Goal: Transaction & Acquisition: Book appointment/travel/reservation

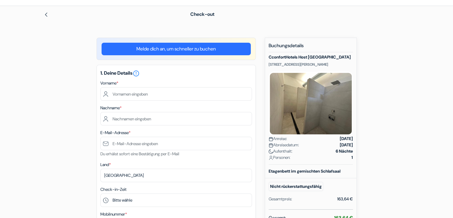
scroll to position [36, 0]
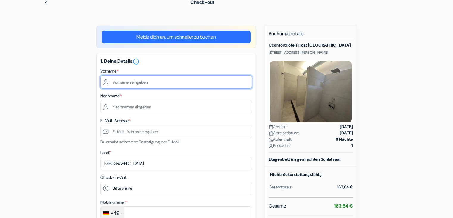
click at [145, 82] on input "text" at bounding box center [176, 81] width 152 height 13
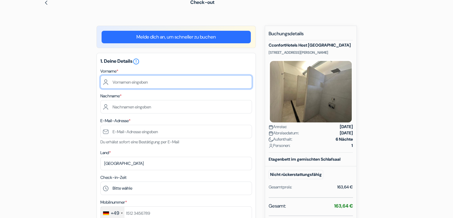
click at [208, 79] on input "text" at bounding box center [176, 81] width 152 height 13
type input "[PERSON_NAME]"
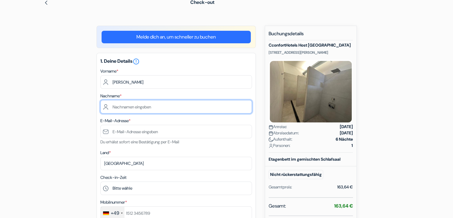
type input "Meining"
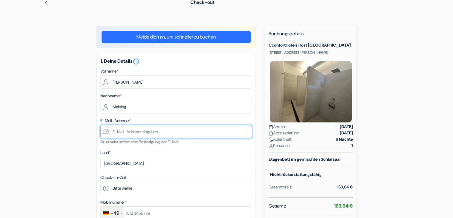
type input "[EMAIL_ADDRESS][DOMAIN_NAME]"
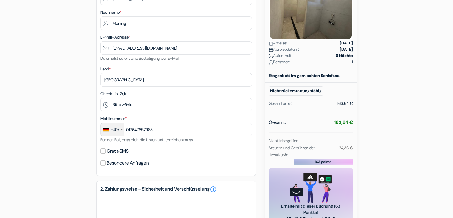
scroll to position [131, 0]
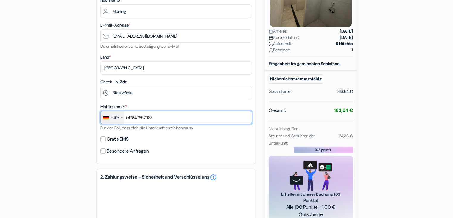
click at [173, 120] on input "017647657983" at bounding box center [176, 117] width 152 height 13
drag, startPoint x: 173, startPoint y: 119, endPoint x: 132, endPoint y: 121, distance: 40.6
click at [132, 121] on input "017647657983" at bounding box center [176, 117] width 152 height 13
type input "01778636426"
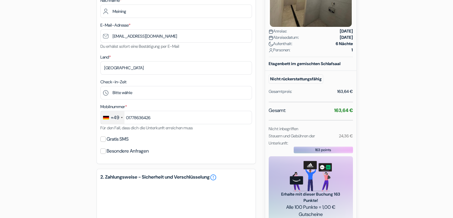
click at [179, 144] on div "1. Deine Details error_outline Vorname * Michael Valentin Nachname * Meining E-…" at bounding box center [176, 60] width 159 height 206
click at [104, 140] on input "Gratis SMS" at bounding box center [102, 138] width 5 height 5
checkbox input "true"
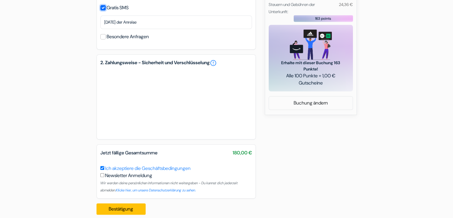
scroll to position [270, 0]
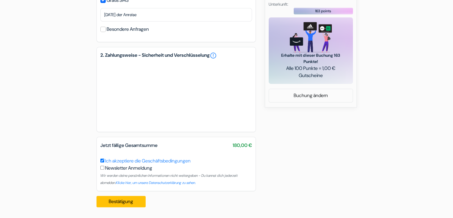
click at [85, 115] on div "add_box CconfortHotels Host Bari Centrale VIA GIULIO PETRONI 17, Bari, Italien …" at bounding box center [226, 2] width 393 height 420
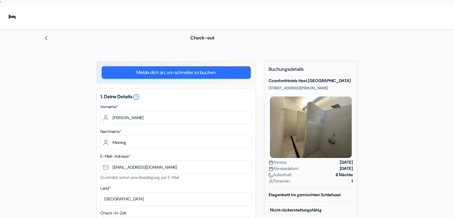
scroll to position [0, 0]
click at [46, 38] on img at bounding box center [46, 38] width 5 height 5
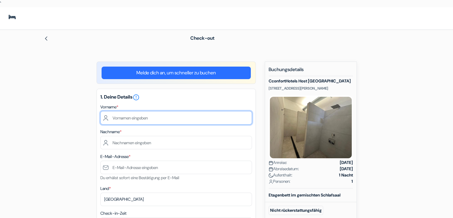
click at [181, 121] on input "text" at bounding box center [176, 117] width 152 height 13
type input "Michael Valentin"
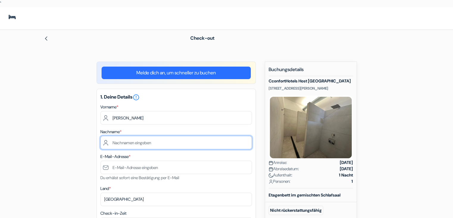
type input "Meining"
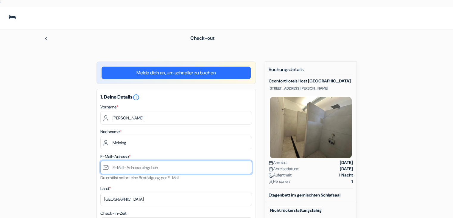
type input "[EMAIL_ADDRESS][DOMAIN_NAME]"
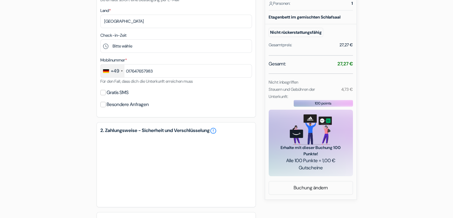
scroll to position [179, 0]
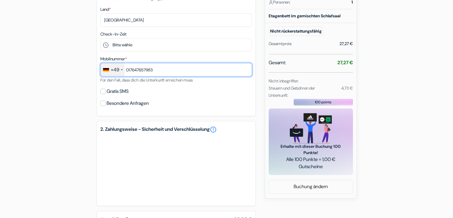
drag, startPoint x: 191, startPoint y: 70, endPoint x: 132, endPoint y: 74, distance: 58.6
click at [132, 74] on input "017647657983" at bounding box center [176, 69] width 152 height 13
type input "01778636426"
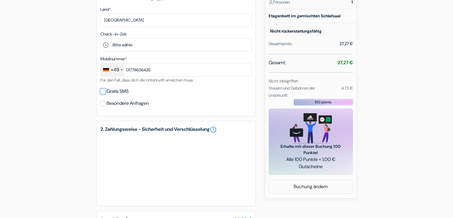
click at [105, 91] on input "Gratis SMS" at bounding box center [102, 91] width 5 height 5
checkbox input "true"
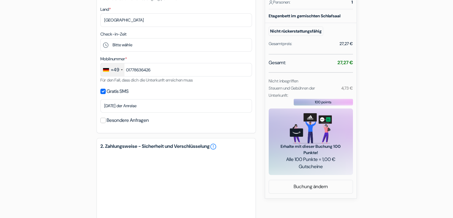
click at [67, 141] on div "add_box CconfortHotels Host Bari Centrale VIA GIULIO PETRONI 17, Bari, Italien …" at bounding box center [226, 93] width 393 height 420
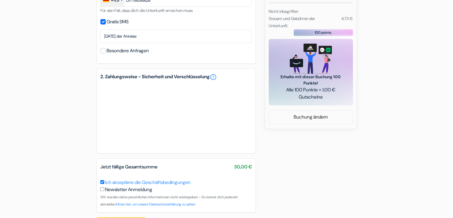
scroll to position [250, 0]
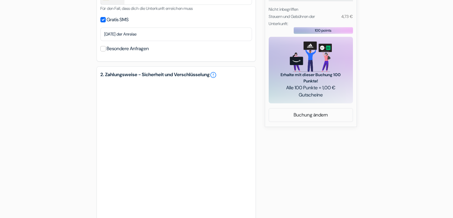
click at [322, 193] on div "add_box CconfortHotels Host Bari Centrale VIA GIULIO PETRONI 17, Bari, Italien …" at bounding box center [226, 67] width 393 height 512
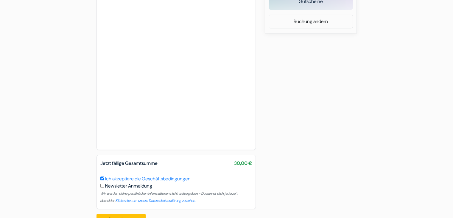
scroll to position [358, 0]
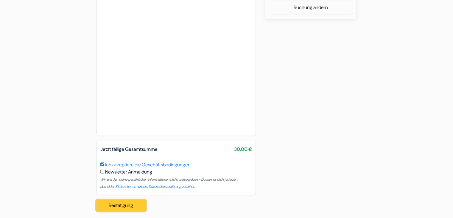
click at [132, 204] on button "Bestätigung Loading..." at bounding box center [121, 204] width 49 height 11
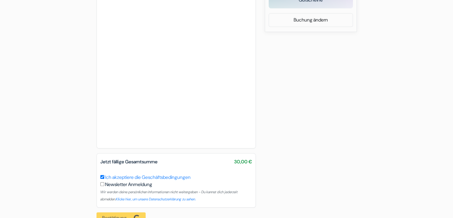
scroll to position [361, 0]
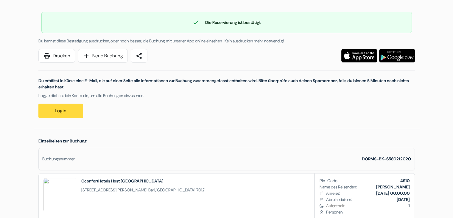
scroll to position [46, 0]
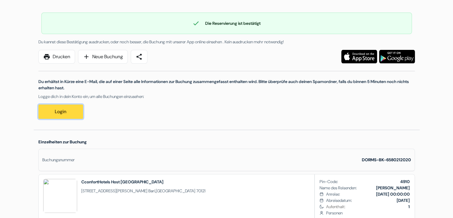
click at [60, 111] on link "Login" at bounding box center [60, 111] width 45 height 14
